Goal: Transaction & Acquisition: Purchase product/service

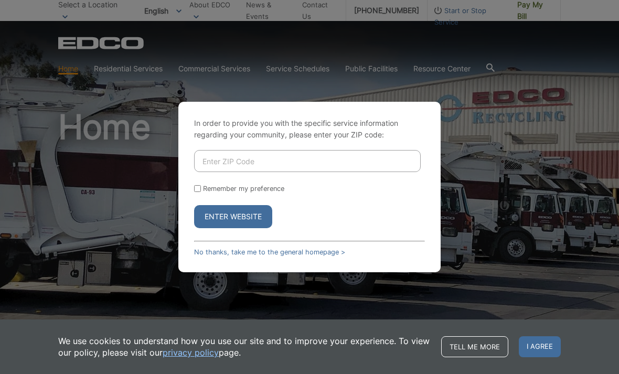
click at [291, 172] on input "Enter ZIP Code" at bounding box center [307, 161] width 227 height 22
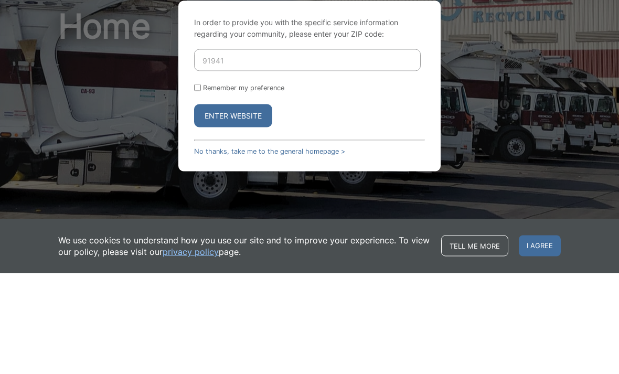
type input "91941"
click at [247, 205] on button "Enter Website" at bounding box center [233, 216] width 78 height 23
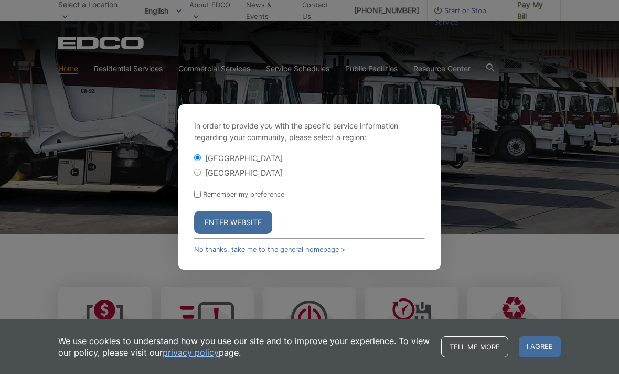
click at [229, 232] on button "Enter Website" at bounding box center [233, 222] width 78 height 23
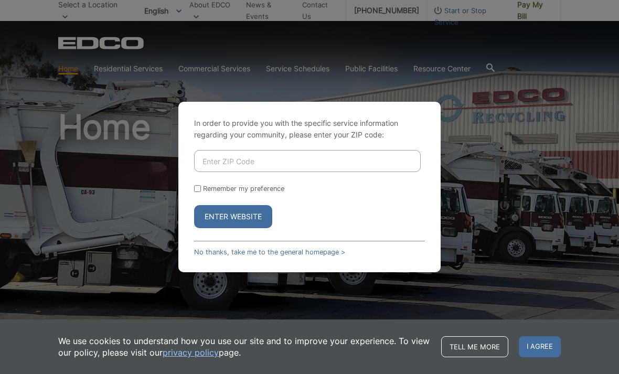
click at [299, 172] on input "Enter ZIP Code" at bounding box center [307, 161] width 227 height 22
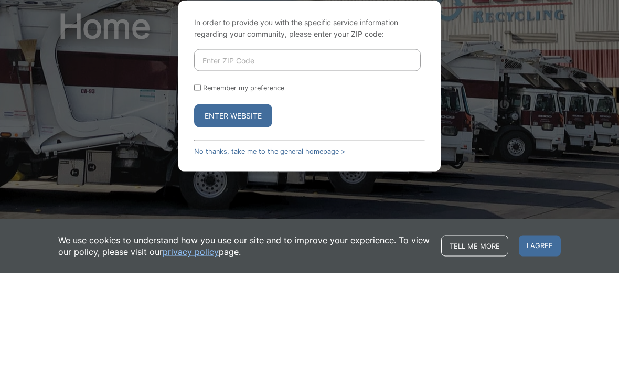
type input "91941"
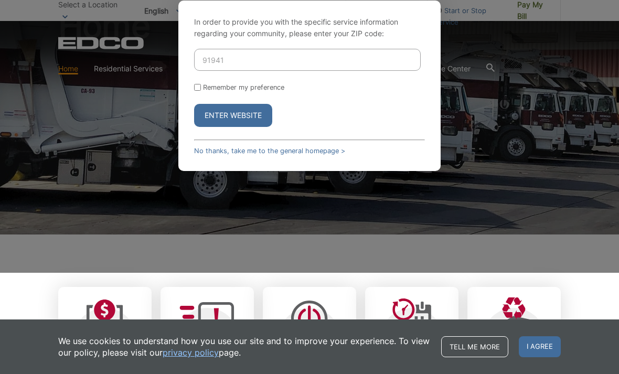
click at [243, 127] on button "Enter Website" at bounding box center [233, 115] width 78 height 23
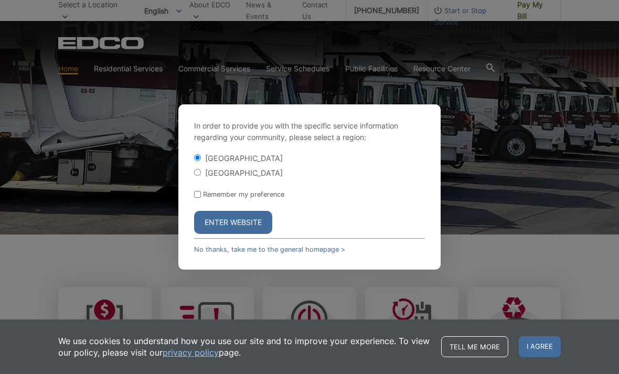
click at [247, 163] on label "[GEOGRAPHIC_DATA]" at bounding box center [244, 158] width 78 height 9
click at [201, 161] on input "[GEOGRAPHIC_DATA]" at bounding box center [197, 157] width 7 height 7
click at [252, 234] on button "Enter Website" at bounding box center [233, 222] width 78 height 23
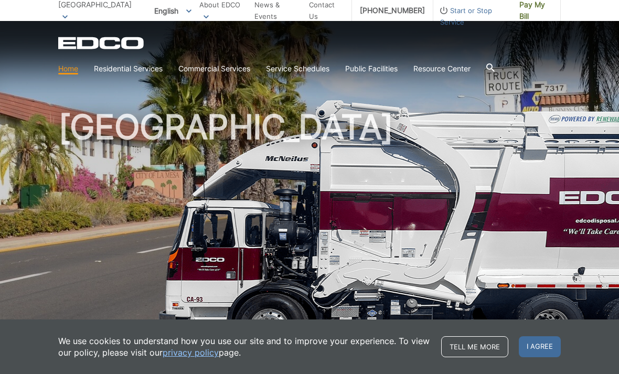
click at [536, 15] on span "Pay My Bill" at bounding box center [536, 10] width 33 height 23
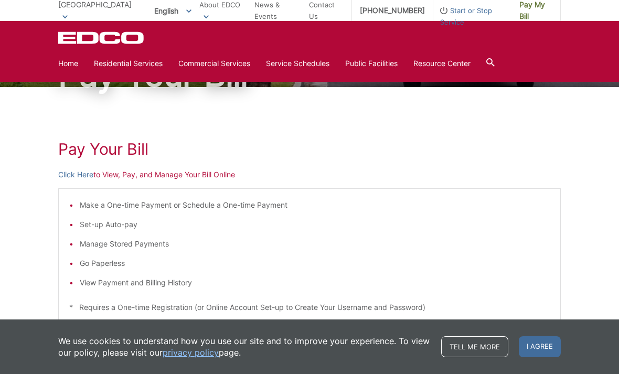
scroll to position [74, 0]
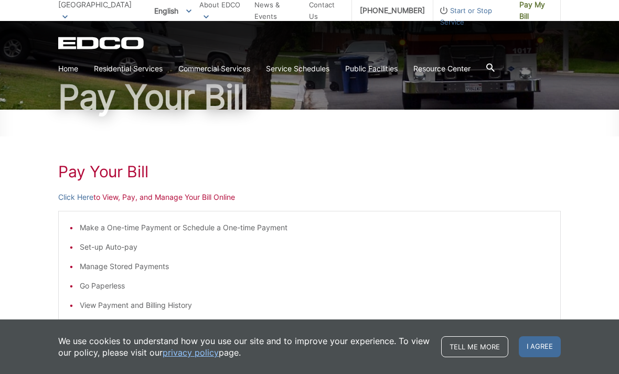
click at [215, 202] on p "Click Here to View, Pay, and Manage Your Bill Online" at bounding box center [309, 198] width 503 height 12
click at [83, 193] on link "Click Here" at bounding box center [75, 198] width 35 height 12
